Goal: Information Seeking & Learning: Learn about a topic

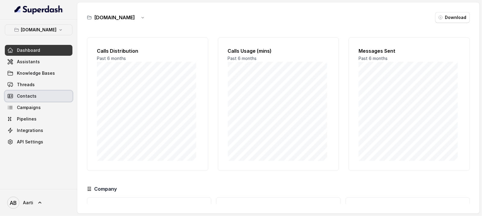
click at [25, 97] on span "Contacts" at bounding box center [27, 96] width 20 height 6
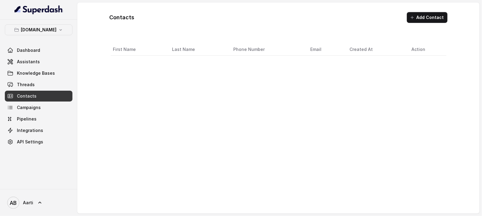
click at [30, 83] on span "Threads" at bounding box center [26, 85] width 18 height 6
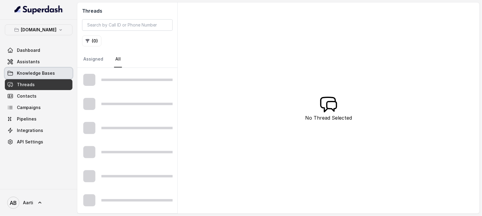
click at [32, 72] on span "Knowledge Bases" at bounding box center [36, 73] width 38 height 6
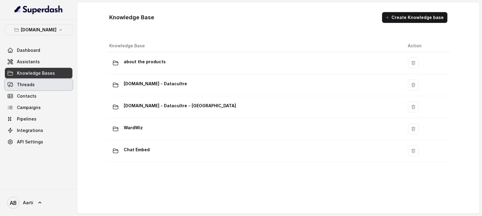
click at [31, 84] on span "Threads" at bounding box center [26, 85] width 18 height 6
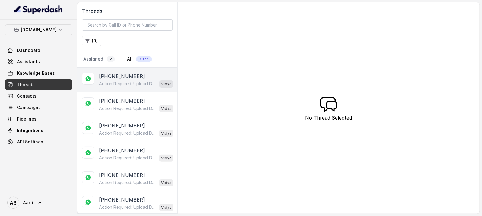
click at [128, 84] on p "Action Required: Upload Device Invoice Hi, We’ve received your payment. To comp…" at bounding box center [128, 84] width 58 height 6
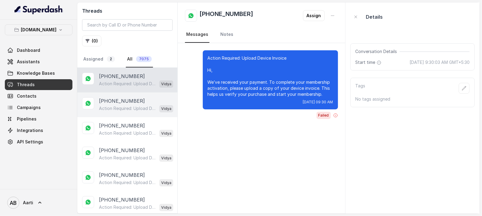
click at [121, 106] on p "Action Required: Upload Device Invoice Hi, We’ve received your payment. To comp…" at bounding box center [128, 109] width 58 height 6
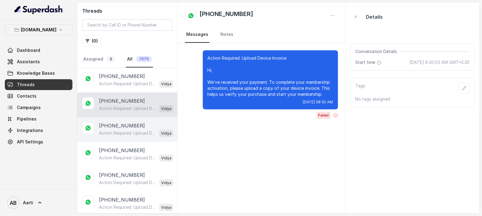
click at [111, 133] on p "Action Required: Upload Device Invoice Hi, We’ve received your payment. To comp…" at bounding box center [128, 133] width 58 height 6
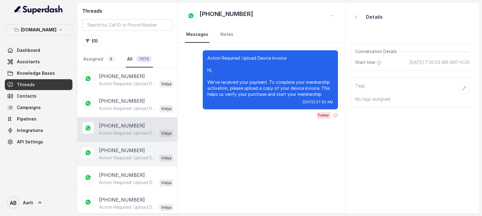
click at [113, 155] on p "Action Required: Upload Device Invoice Hi, We’ve received your payment. To comp…" at bounding box center [128, 158] width 58 height 6
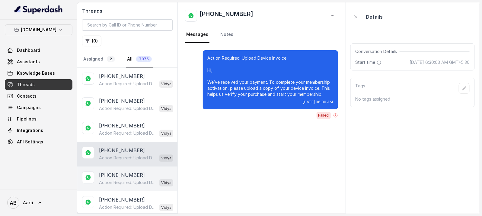
click at [114, 184] on p "Action Required: Upload Device Invoice Hi, We’ve received your payment. To comp…" at bounding box center [128, 183] width 58 height 6
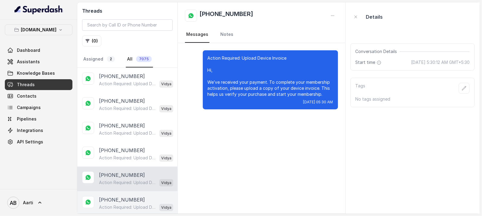
click at [124, 204] on div "Action Required: Upload Device Invoice Hi, We’ve received your payment. To comp…" at bounding box center [136, 208] width 74 height 8
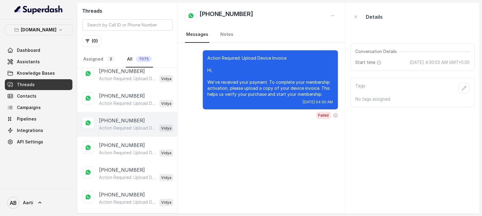
scroll to position [205, 0]
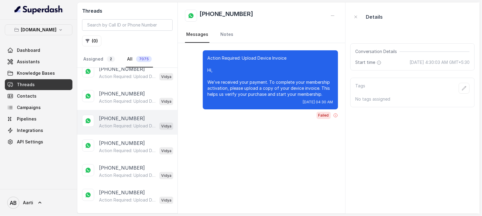
click at [118, 132] on div "[PHONE_NUMBER] Action Required: Upload Device Invoice Hi, We’ve received your p…" at bounding box center [127, 122] width 100 height 25
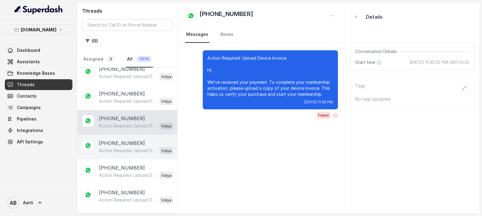
click at [117, 145] on p "[PHONE_NUMBER]" at bounding box center [122, 143] width 46 height 7
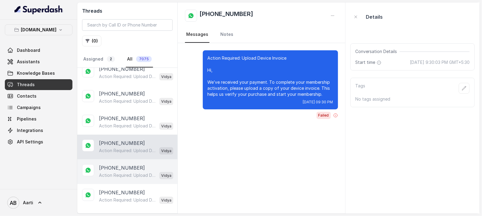
click at [117, 168] on p "[PHONE_NUMBER]" at bounding box center [122, 167] width 46 height 7
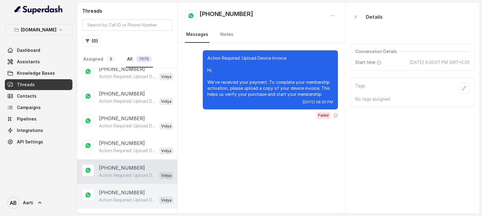
click at [113, 199] on p "Action Required: Upload Device Invoice Hi, We’ve received your payment. To comp…" at bounding box center [128, 200] width 58 height 6
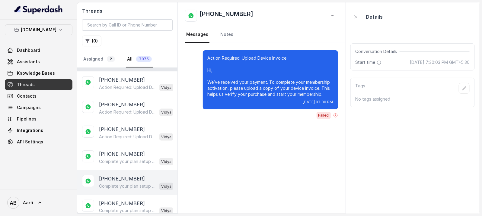
scroll to position [370, 0]
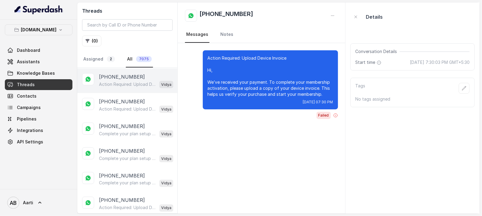
click at [118, 82] on p "Action Required: Upload Device Invoice Hi, We’ve received your payment. To comp…" at bounding box center [128, 84] width 58 height 6
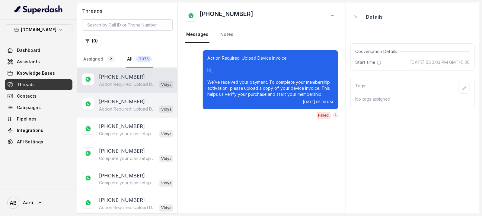
click at [117, 99] on p "[PHONE_NUMBER]" at bounding box center [122, 101] width 46 height 7
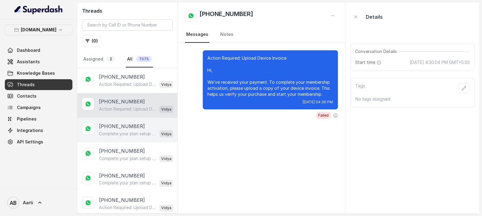
click at [119, 131] on p "Complete your plan setup You left your membership setup midway. Tap to continue…" at bounding box center [128, 134] width 58 height 6
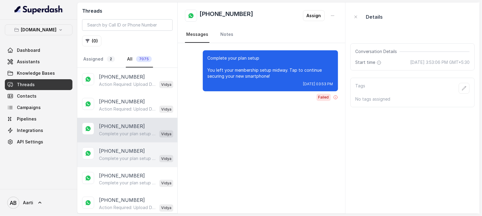
click at [120, 149] on p "[PHONE_NUMBER]" at bounding box center [122, 150] width 46 height 7
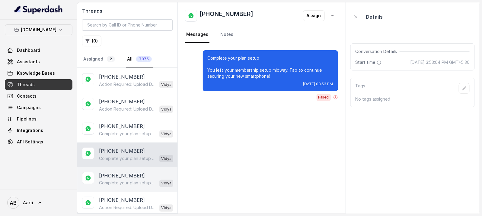
click at [119, 175] on p "[PHONE_NUMBER]" at bounding box center [122, 175] width 46 height 7
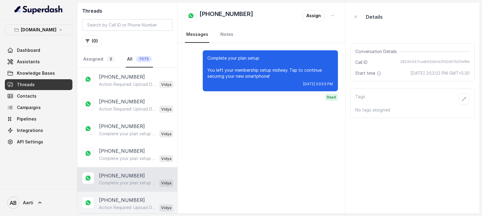
click at [113, 200] on p "[PHONE_NUMBER]" at bounding box center [122, 200] width 46 height 7
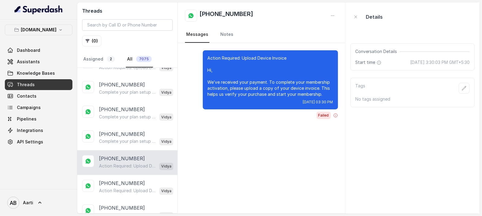
scroll to position [427, 0]
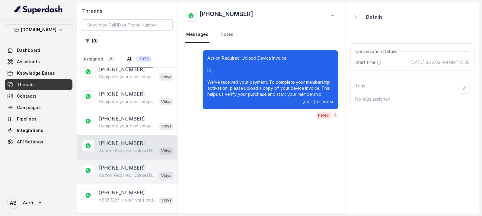
click at [109, 166] on p "[PHONE_NUMBER]" at bounding box center [122, 168] width 46 height 7
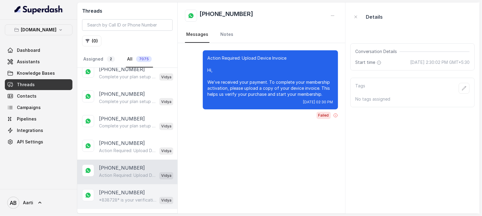
click at [115, 192] on p "[PHONE_NUMBER]" at bounding box center [122, 192] width 46 height 7
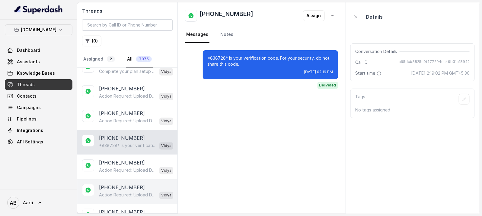
scroll to position [519, 0]
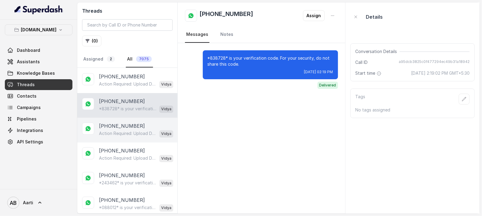
click at [117, 128] on p "[PHONE_NUMBER]" at bounding box center [122, 126] width 46 height 7
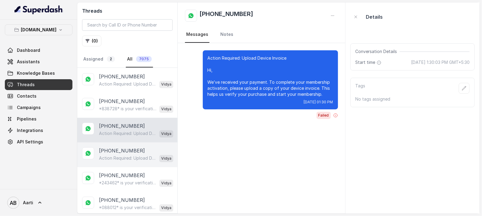
click at [118, 150] on p "[PHONE_NUMBER]" at bounding box center [122, 150] width 46 height 7
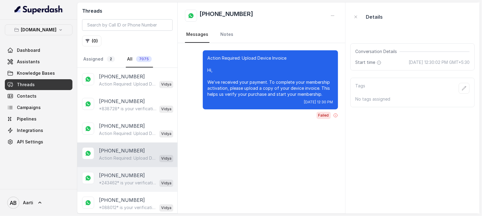
click at [114, 177] on p "[PHONE_NUMBER]" at bounding box center [122, 175] width 46 height 7
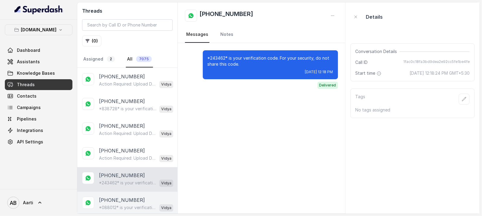
click at [116, 201] on p "[PHONE_NUMBER]" at bounding box center [122, 200] width 46 height 7
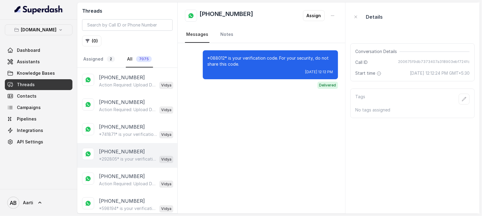
scroll to position [694, 0]
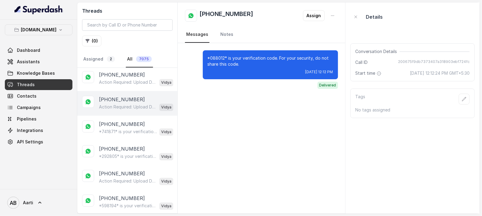
click at [118, 91] on div "[PHONE_NUMBER] Action Required: Upload Device Invoice Hi, We’ve received your p…" at bounding box center [127, 103] width 100 height 25
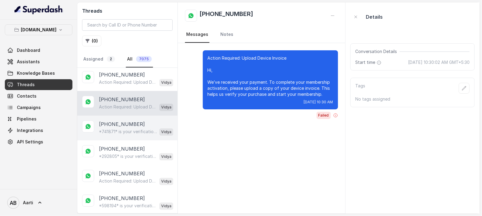
click at [116, 129] on p "*741871* is your verification code. For your security, do not share this code." at bounding box center [128, 132] width 58 height 6
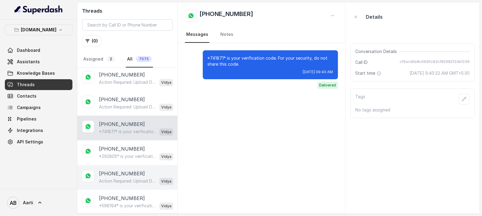
click at [117, 172] on p "[PHONE_NUMBER]" at bounding box center [122, 173] width 46 height 7
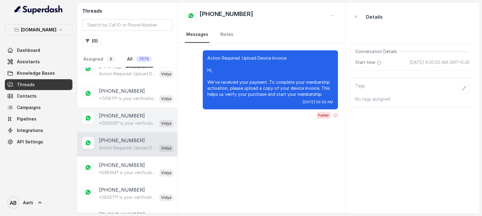
scroll to position [944, 0]
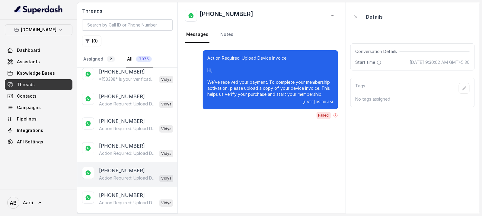
click at [118, 175] on p "Action Required: Upload Device Invoice Hi, We’ve received your payment. To comp…" at bounding box center [128, 178] width 58 height 6
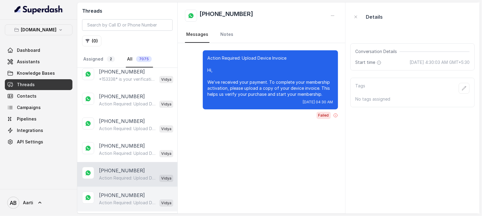
click at [114, 200] on p "Action Required: Upload Device Invoice Hi, We’ve received your payment. To comp…" at bounding box center [128, 203] width 58 height 6
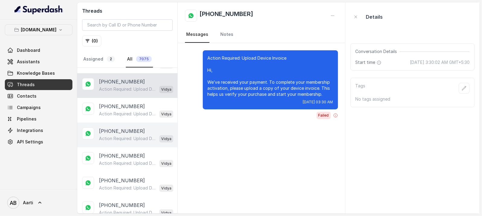
scroll to position [1059, 0]
click at [122, 128] on p "[PHONE_NUMBER]" at bounding box center [122, 130] width 46 height 7
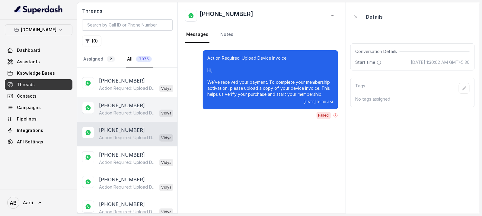
click at [122, 104] on p "[PHONE_NUMBER]" at bounding box center [122, 105] width 46 height 7
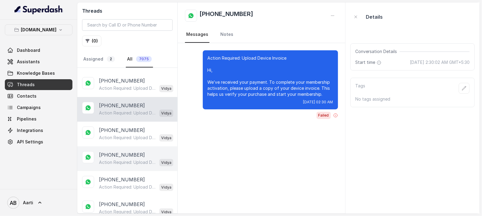
click at [123, 151] on p "[PHONE_NUMBER]" at bounding box center [122, 154] width 46 height 7
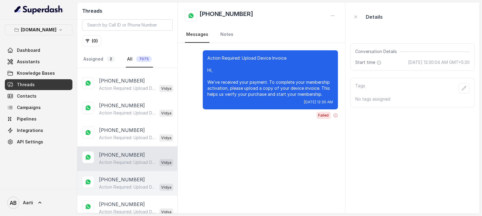
click at [121, 184] on p "Action Required: Upload Device Invoice Hi, We’ve received your payment. To comp…" at bounding box center [128, 187] width 58 height 6
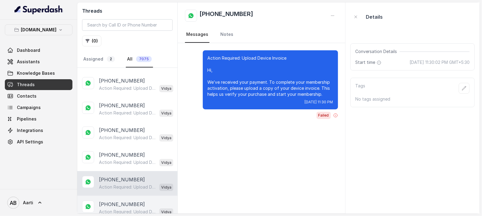
click at [118, 203] on p "[PHONE_NUMBER]" at bounding box center [122, 204] width 46 height 7
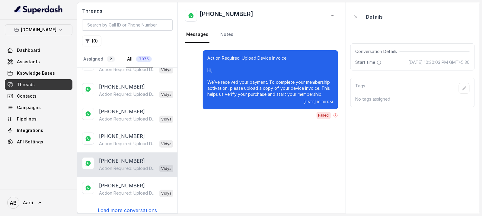
scroll to position [1104, 0]
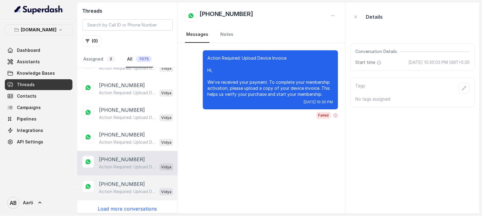
click at [116, 181] on p "[PHONE_NUMBER]" at bounding box center [122, 184] width 46 height 7
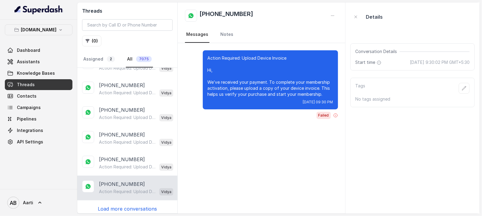
click at [115, 205] on p "Load more conversations" at bounding box center [127, 208] width 59 height 7
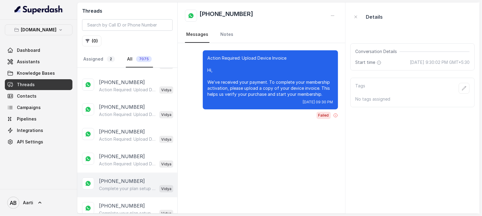
scroll to position [1288, 0]
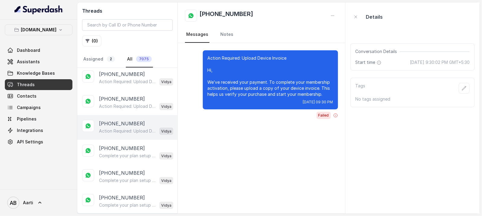
click at [120, 115] on div "[PHONE_NUMBER] Action Required: Upload Device Invoice Hi, We’ve received your p…" at bounding box center [127, 127] width 100 height 25
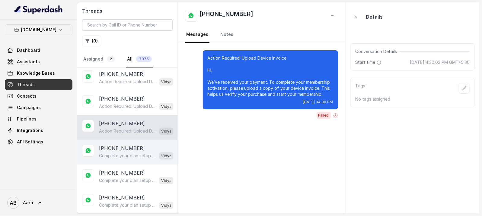
click at [118, 145] on p "[PHONE_NUMBER]" at bounding box center [122, 148] width 46 height 7
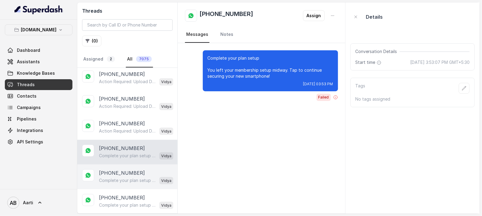
click at [118, 178] on p "Complete your plan setup You left your membership setup midway. Tap to continue…" at bounding box center [128, 181] width 58 height 6
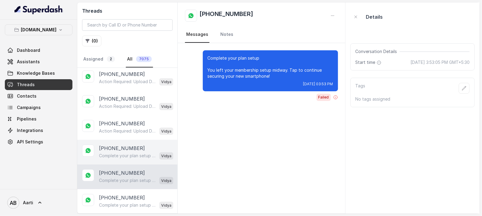
click at [120, 153] on p "Complete your plan setup You left your membership setup midway. Tap to continue…" at bounding box center [128, 156] width 58 height 6
